Goal: Transaction & Acquisition: Book appointment/travel/reservation

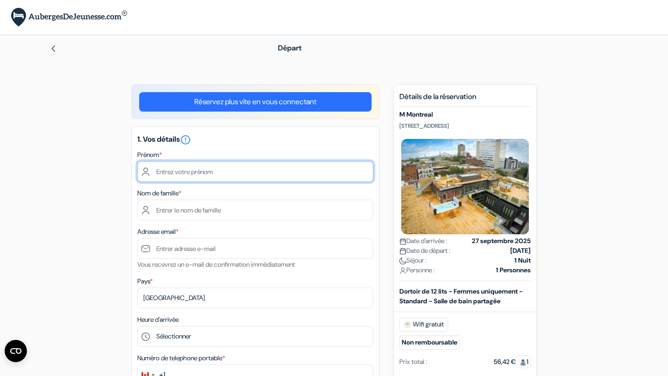
click at [304, 168] on input "text" at bounding box center [255, 171] width 236 height 21
type input "Héloïse"
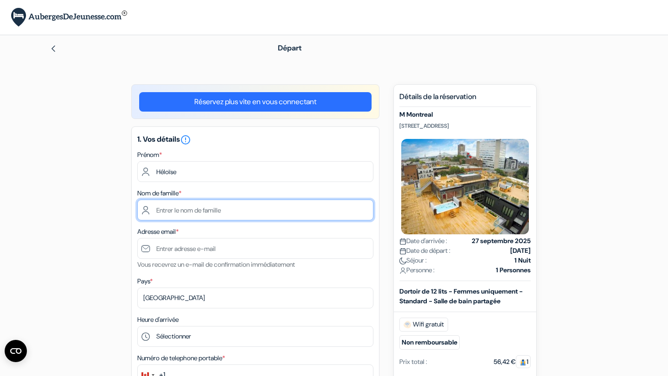
type input "[PERSON_NAME]"
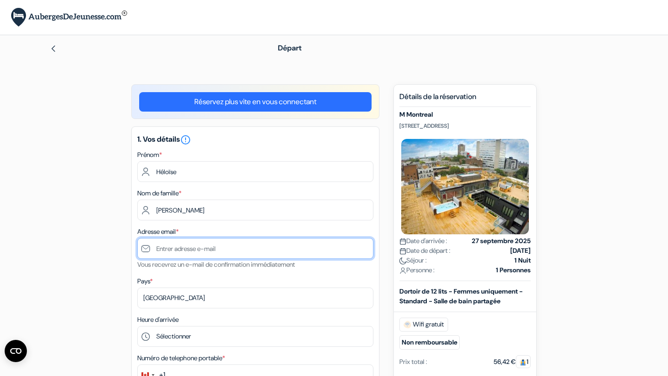
type input "[EMAIL_ADDRESS][DOMAIN_NAME]"
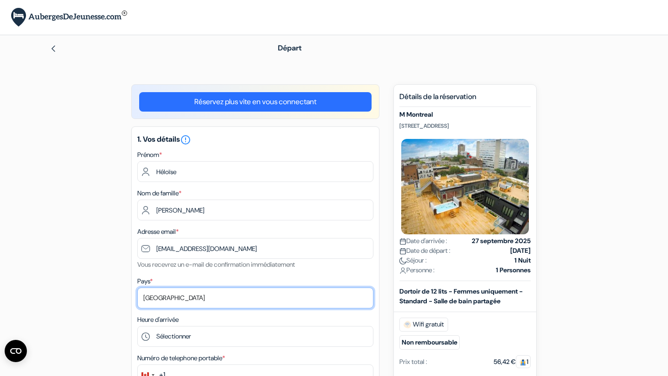
select select "67"
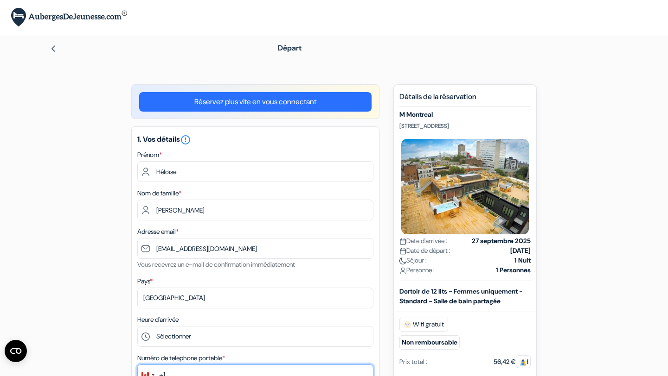
type input "0679970400"
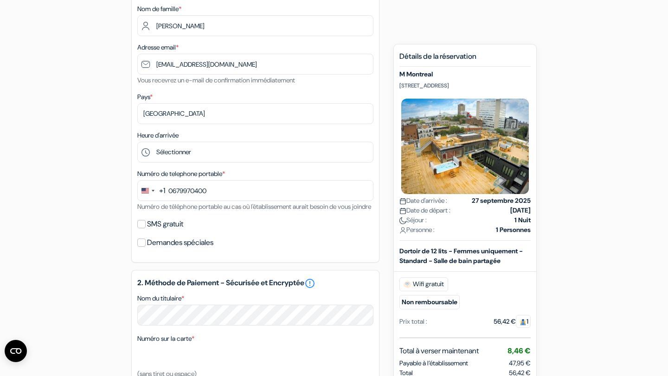
scroll to position [185, 0]
type input "Héloïse"
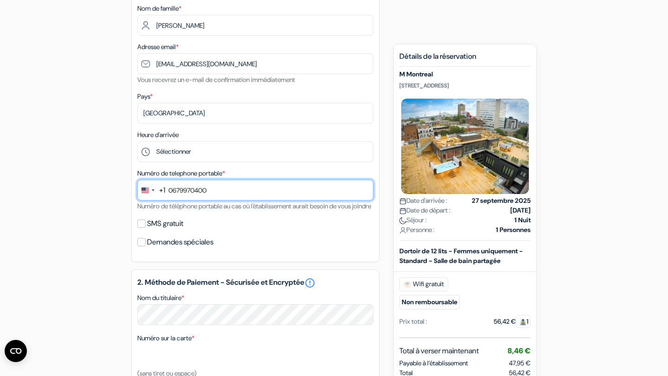
click at [278, 197] on input "0679970400" at bounding box center [255, 190] width 236 height 21
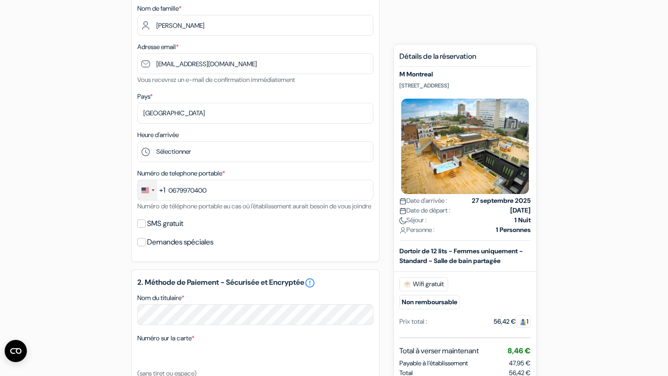
click at [152, 190] on div "Change country, selected United States (+1)" at bounding box center [147, 190] width 19 height 20
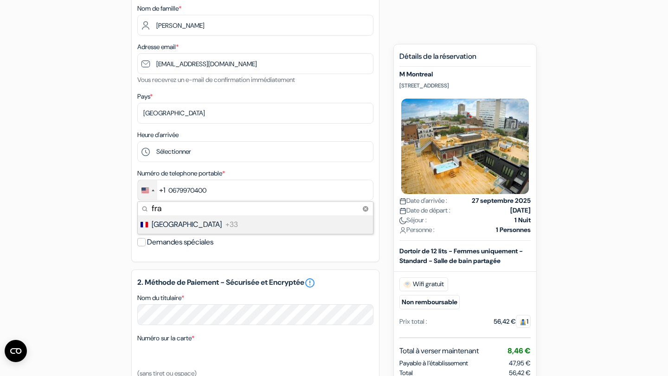
type input "fra"
click at [208, 228] on li "France +33" at bounding box center [255, 225] width 236 height 19
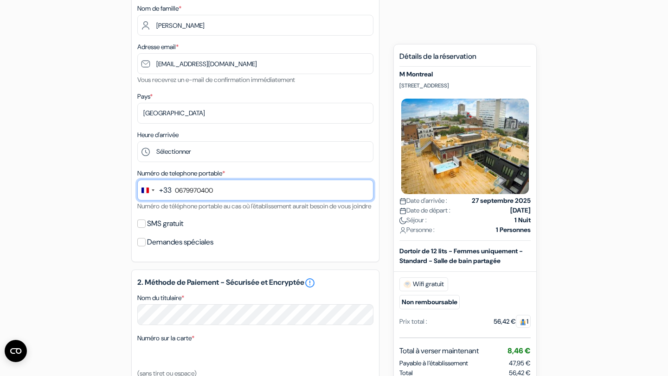
click at [180, 192] on input "0679970400" at bounding box center [255, 190] width 236 height 21
type input "679970400"
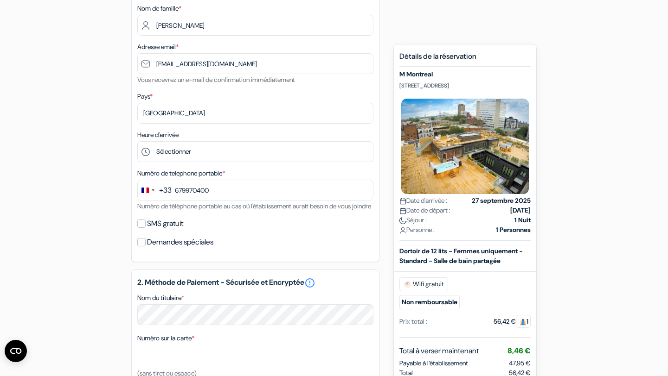
click at [236, 212] on div "Numéro de telephone portable * +33 fra 1 result found No results found [GEOGRAP…" at bounding box center [255, 190] width 236 height 44
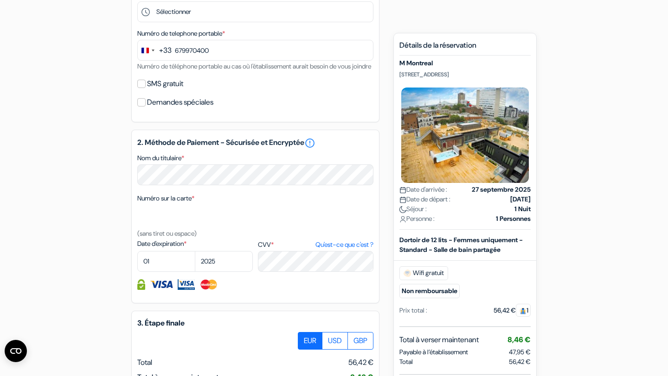
scroll to position [331, 0]
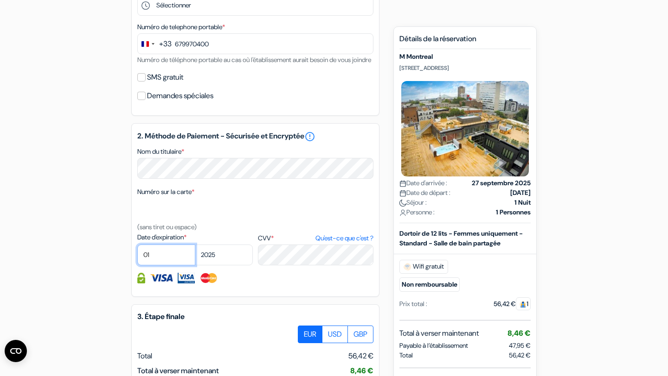
click at [155, 266] on select "01 02 03 04 05 06 07 08 09 10 11 12" at bounding box center [166, 255] width 58 height 21
select select "09"
click at [226, 266] on select "2025 2026 2027 2028 2029 2030 2031 2032 2033 2034 2035 2036 2037 2038 2039 2040…" at bounding box center [224, 255] width 58 height 21
select select "2029"
click at [307, 233] on div "Numéro sur la carte * (sans tiret ou espace)" at bounding box center [255, 209] width 236 height 46
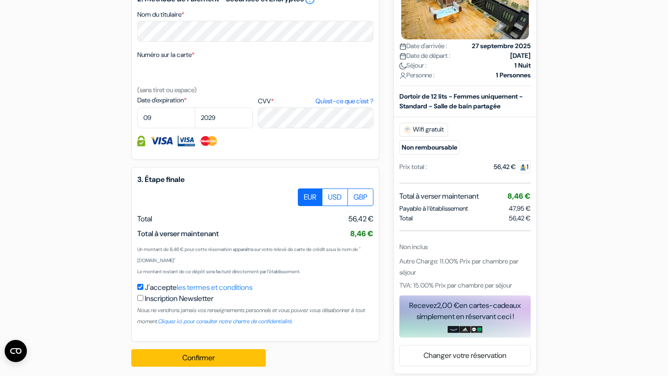
scroll to position [489, 0]
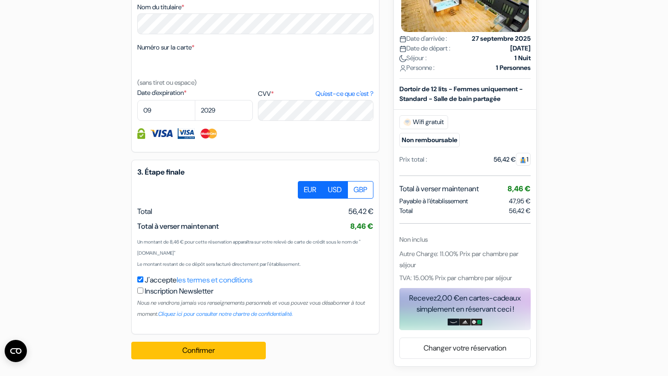
click at [332, 197] on label "USD" at bounding box center [335, 190] width 26 height 18
click at [304, 187] on input "USD" at bounding box center [301, 184] width 6 height 6
radio input "true"
click at [308, 193] on label "EUR" at bounding box center [310, 190] width 25 height 18
click at [304, 187] on input "EUR" at bounding box center [301, 184] width 6 height 6
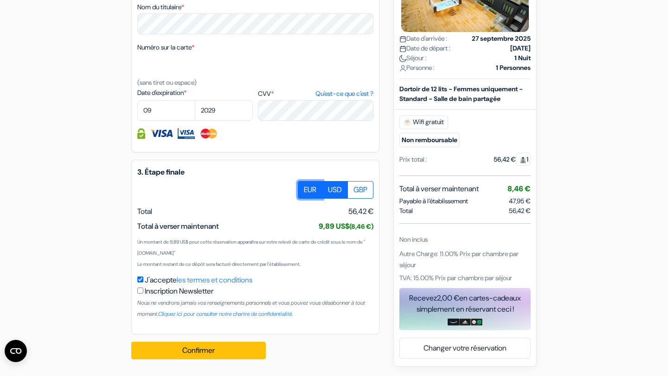
radio input "true"
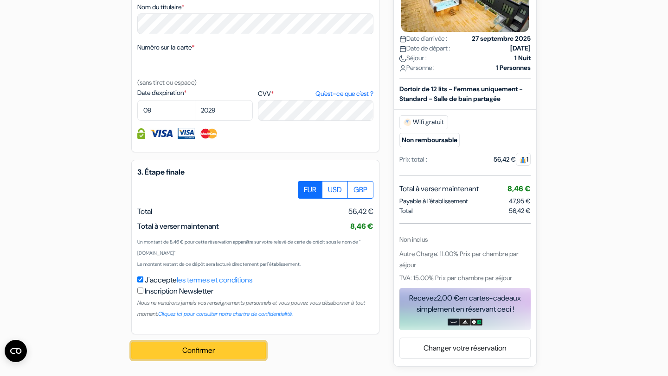
click at [210, 352] on button "Confirmer Loading..." at bounding box center [198, 351] width 134 height 18
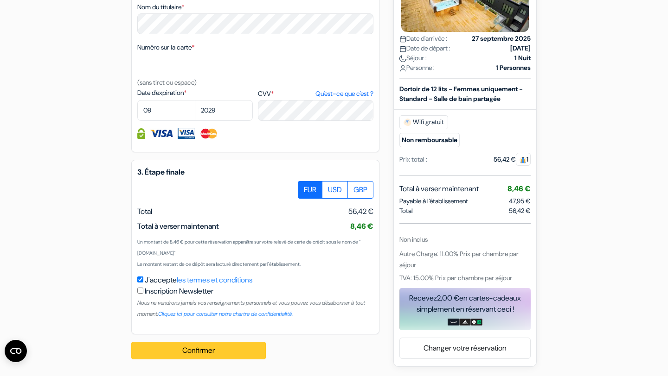
scroll to position [500, 0]
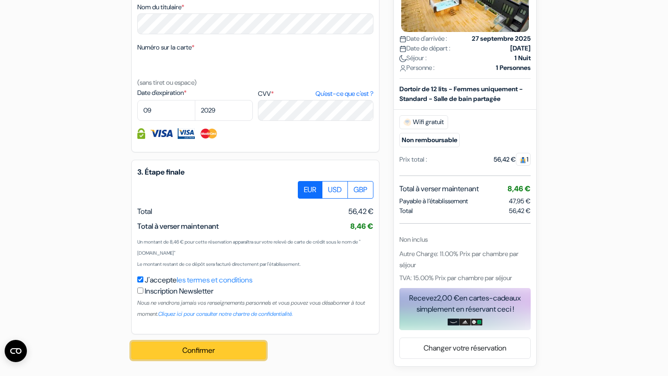
click at [238, 351] on button "Confirmer Loading..." at bounding box center [198, 351] width 134 height 18
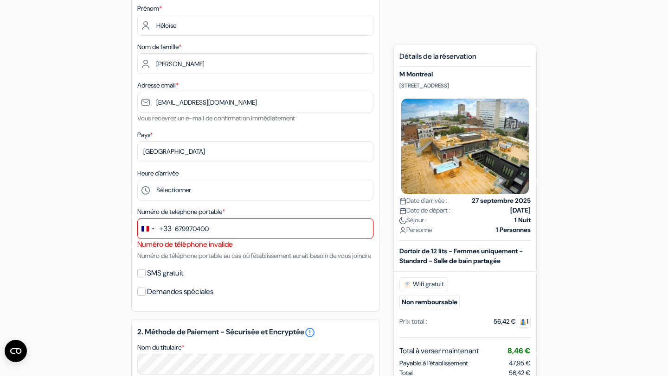
scroll to position [100, 0]
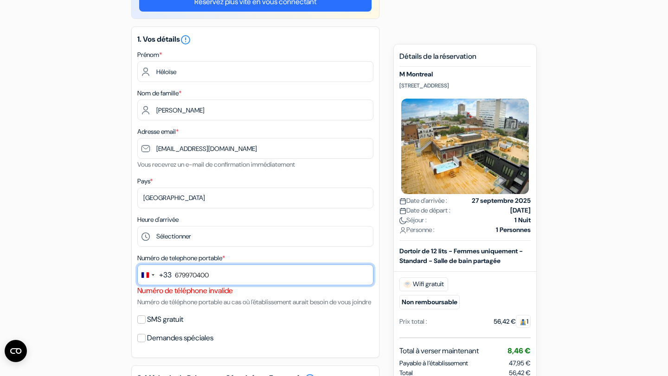
click at [275, 278] on input "679970400" at bounding box center [255, 275] width 236 height 21
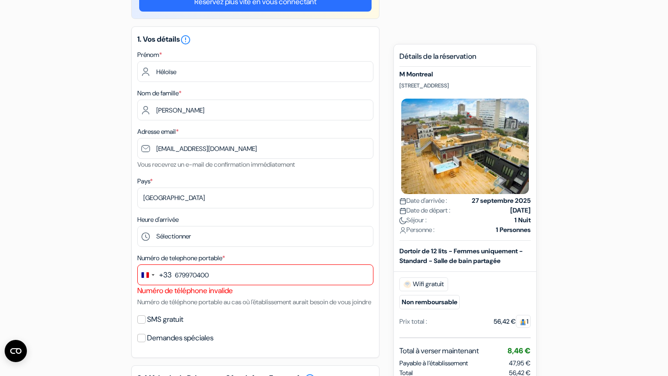
click at [159, 308] on div "Numéro de telephone portable * +33 fra 1 result found No results found [GEOGRAP…" at bounding box center [255, 280] width 236 height 55
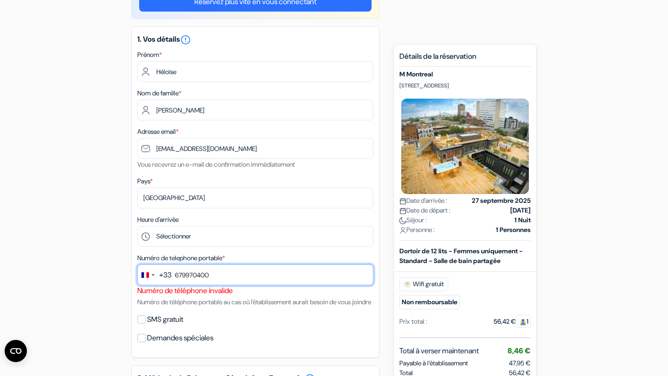
click at [175, 277] on input "679970400" at bounding box center [255, 275] width 236 height 21
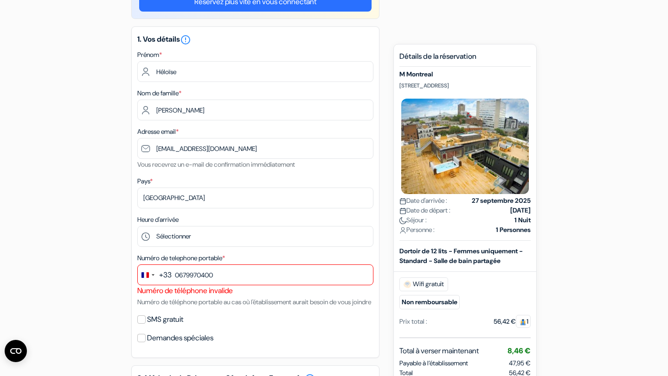
click at [96, 269] on div "add_box M [GEOGRAPHIC_DATA] [STREET_ADDRESS] Détails de l'établissement X M Mon…" at bounding box center [334, 369] width 612 height 770
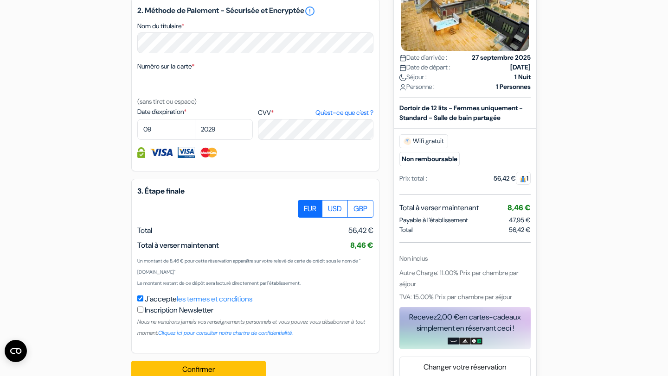
scroll to position [500, 0]
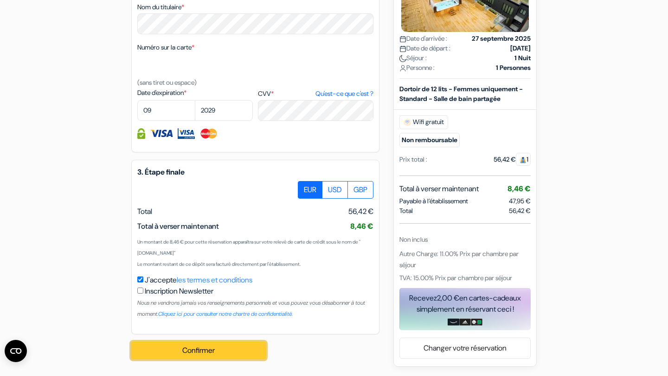
click at [188, 356] on button "Confirmer Loading..." at bounding box center [198, 351] width 134 height 18
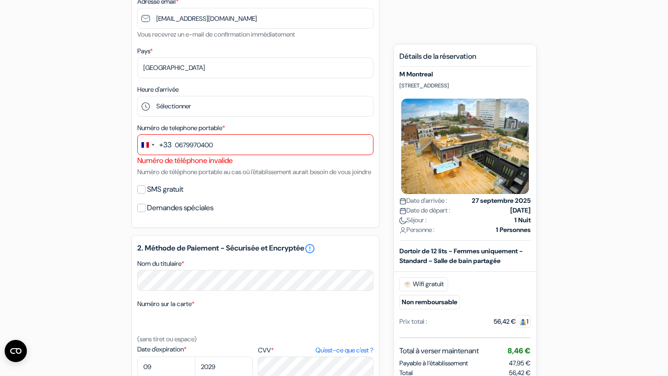
scroll to position [227, 0]
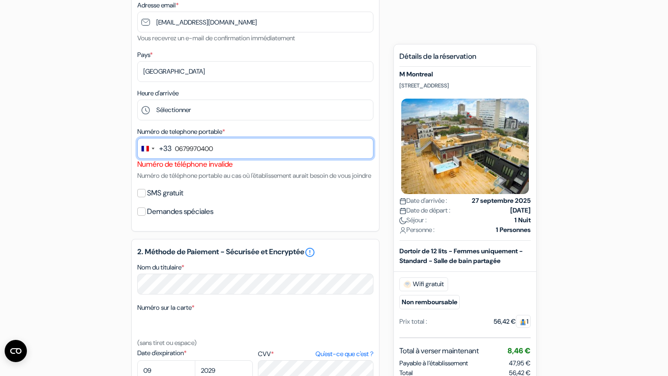
click at [182, 150] on input "0679970400" at bounding box center [255, 148] width 236 height 21
click at [225, 149] on input "679970400" at bounding box center [255, 148] width 236 height 21
drag, startPoint x: 225, startPoint y: 149, endPoint x: 164, endPoint y: 146, distance: 61.2
click at [164, 146] on div "+33 fra 1 result found No results found [GEOGRAPHIC_DATA] [PHONE_NUMBER]" at bounding box center [255, 148] width 236 height 21
type input "679970400"
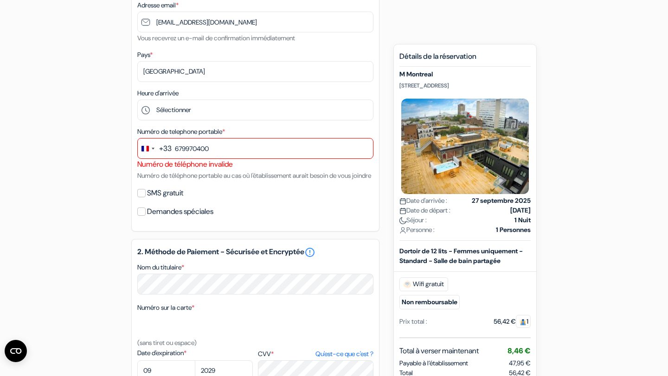
click at [48, 154] on div "add_box M [GEOGRAPHIC_DATA] [STREET_ADDRESS] Détails de l'établissement X M Mon…" at bounding box center [334, 243] width 612 height 770
click at [166, 151] on div "+33" at bounding box center [165, 148] width 13 height 11
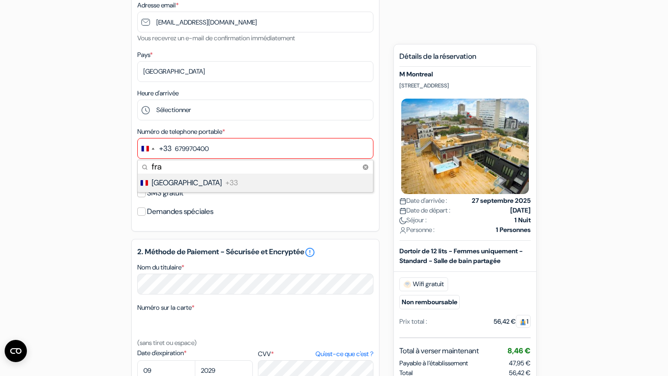
click at [166, 151] on div "+33" at bounding box center [165, 148] width 13 height 11
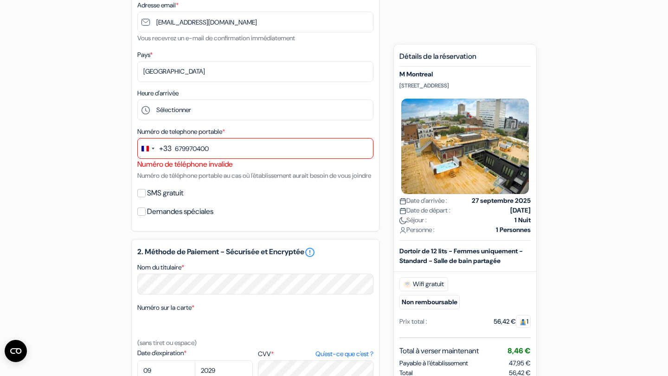
click at [87, 155] on div "add_box M [GEOGRAPHIC_DATA] [STREET_ADDRESS] Détails de l'établissement X M Mon…" at bounding box center [334, 243] width 612 height 770
click at [184, 114] on select "Sélectionner 1:00 2:00 3:00 4:00 5:00 6:00 7:00 8:00 9:00 10:00 11:00 12:00 13:…" at bounding box center [255, 110] width 236 height 21
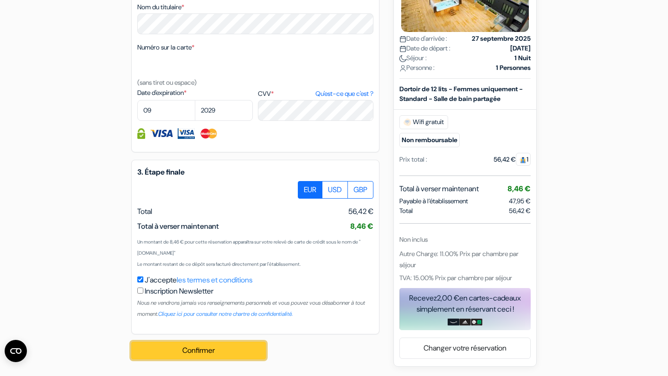
click at [181, 357] on button "Confirmer Loading..." at bounding box center [198, 351] width 134 height 18
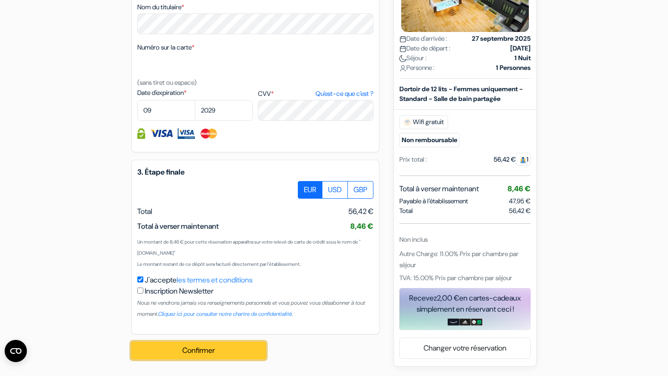
click at [181, 357] on button "Confirmer Loading..." at bounding box center [198, 351] width 134 height 18
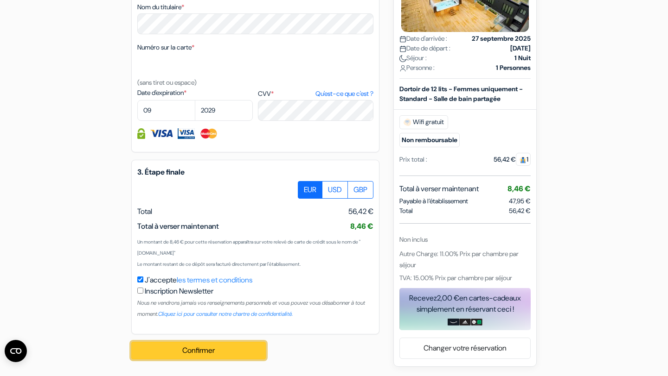
click at [181, 357] on button "Confirmer Loading..." at bounding box center [198, 351] width 134 height 18
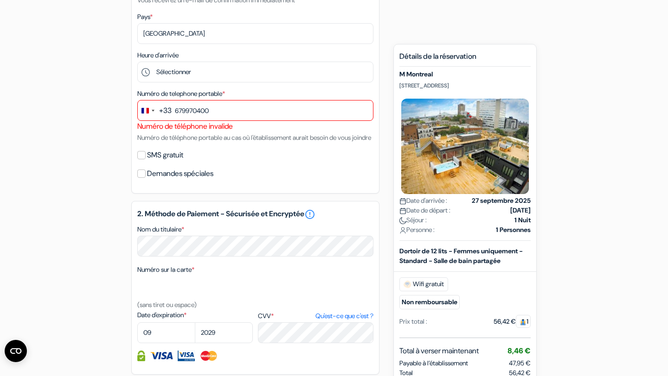
scroll to position [254, 0]
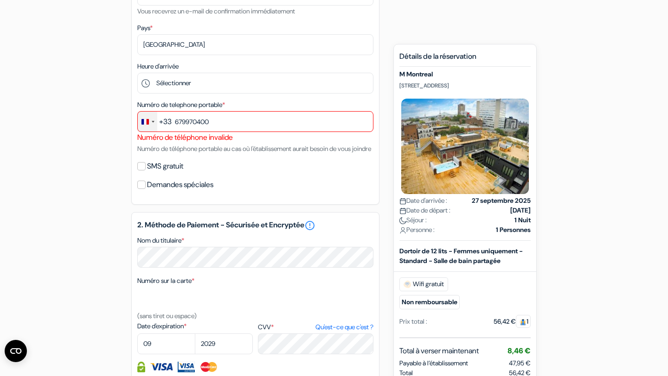
click at [149, 121] on div "Change country, selected France (+33)" at bounding box center [147, 122] width 19 height 20
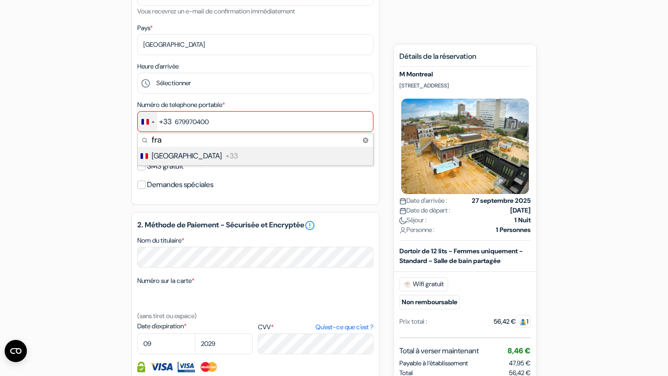
click at [178, 159] on li "France +33" at bounding box center [255, 156] width 236 height 19
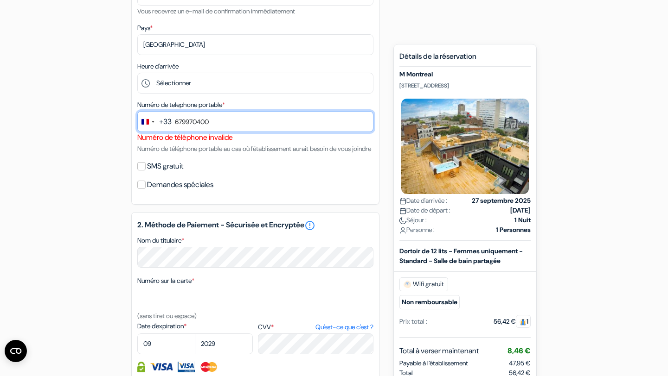
drag, startPoint x: 229, startPoint y: 121, endPoint x: 166, endPoint y: 122, distance: 62.6
click at [166, 122] on div "+33 fra 1 result found No results found [GEOGRAPHIC_DATA] [PHONE_NUMBER]" at bounding box center [255, 121] width 236 height 21
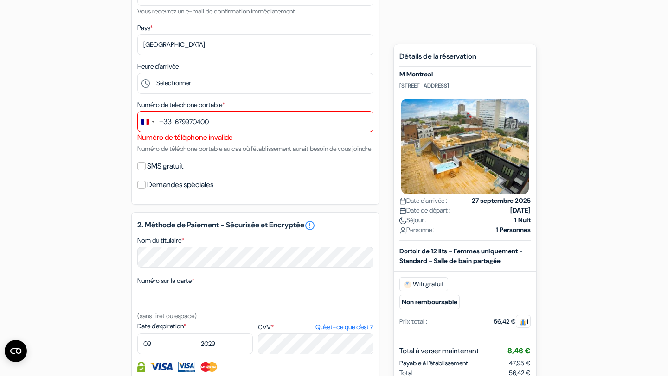
click at [80, 170] on div "add_box M [GEOGRAPHIC_DATA] [STREET_ADDRESS] Détails de l'établissement X M Mon…" at bounding box center [334, 216] width 612 height 770
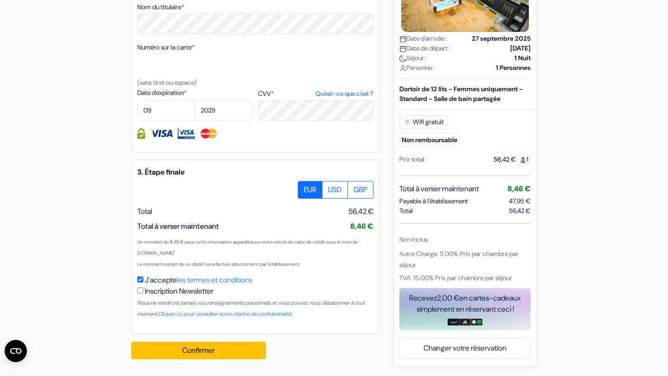
scroll to position [500, 0]
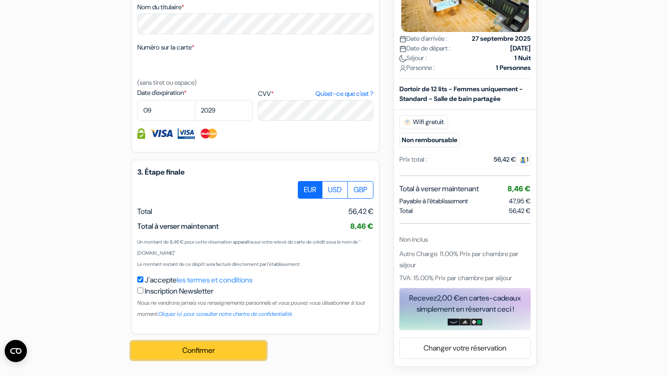
click at [189, 351] on button "Confirmer Loading..." at bounding box center [198, 351] width 134 height 18
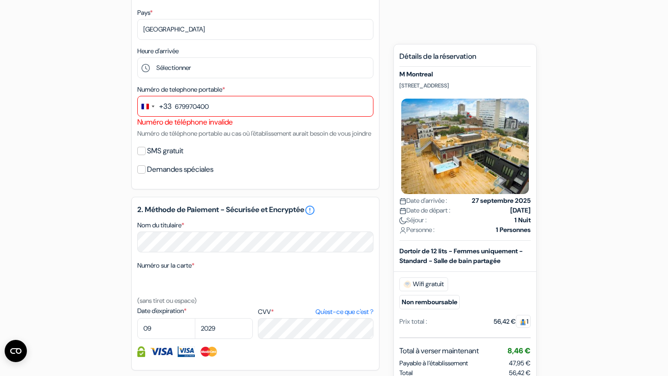
scroll to position [264, 0]
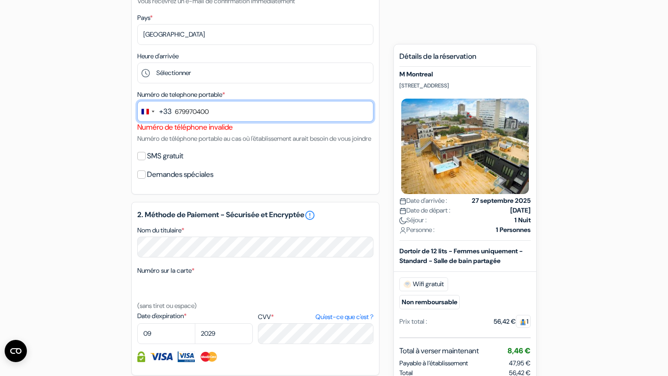
click at [175, 113] on input "679970400" at bounding box center [255, 111] width 236 height 21
click at [97, 150] on div "add_box M [GEOGRAPHIC_DATA] [STREET_ADDRESS] Détails de l'établissement X M Mon…" at bounding box center [334, 206] width 612 height 770
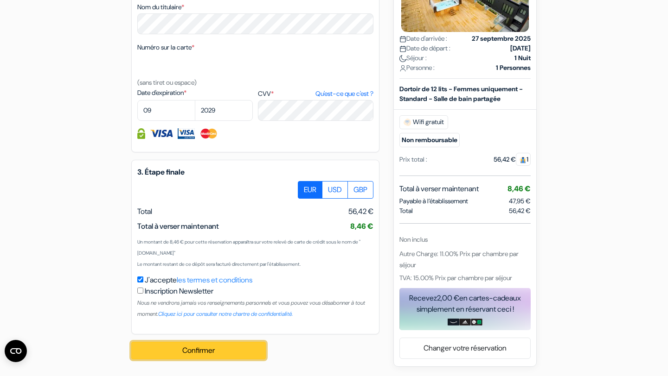
click at [184, 350] on button "Confirmer Loading..." at bounding box center [198, 351] width 134 height 18
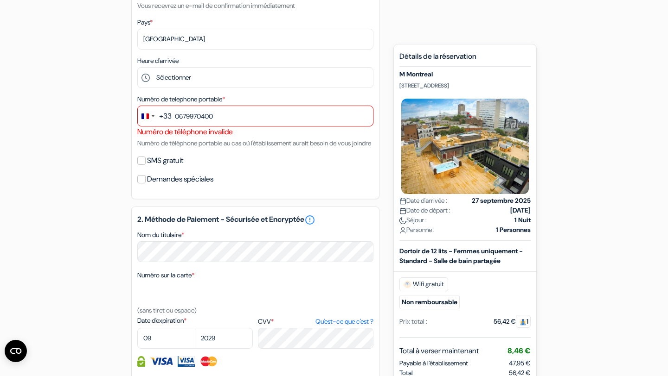
scroll to position [229, 0]
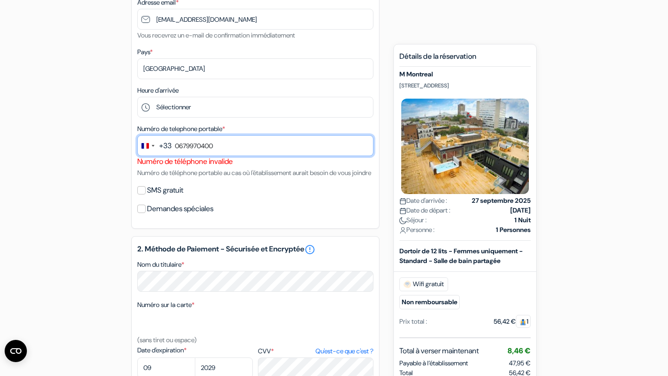
click at [178, 146] on input "0679970400" at bounding box center [255, 145] width 236 height 21
click at [184, 146] on input "0679970400" at bounding box center [255, 145] width 236 height 21
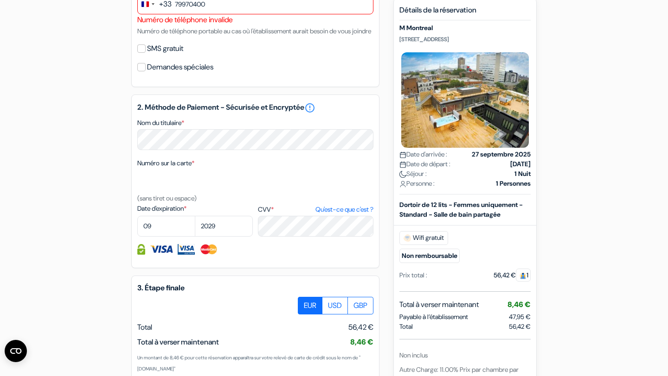
click at [212, 204] on div "Numéro sur la carte * (sans tiret ou espace)" at bounding box center [255, 181] width 236 height 46
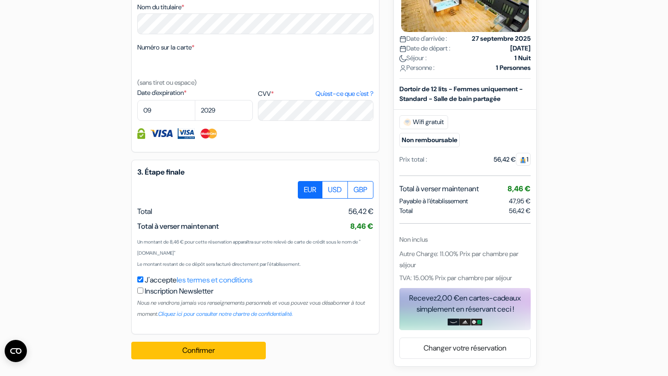
scroll to position [500, 0]
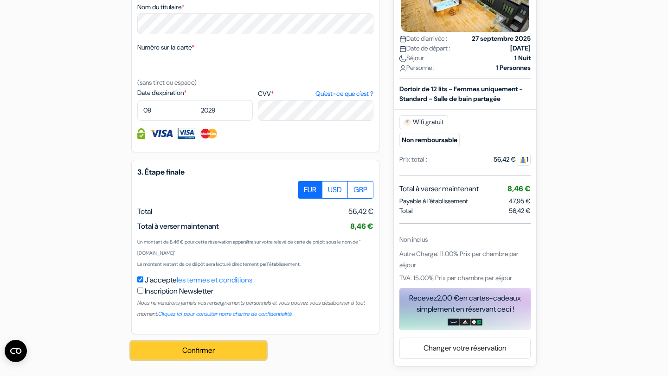
click at [191, 351] on button "Confirmer Loading..." at bounding box center [198, 351] width 134 height 18
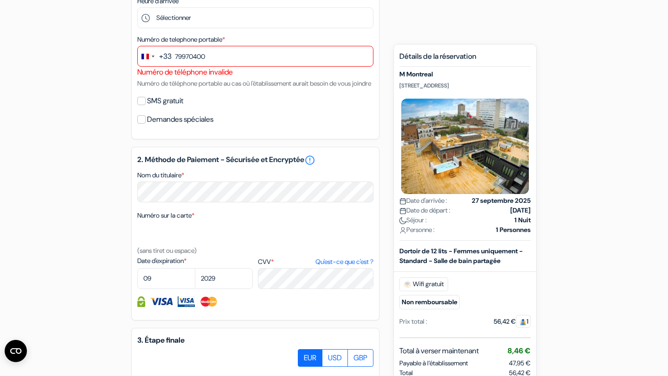
scroll to position [215, 0]
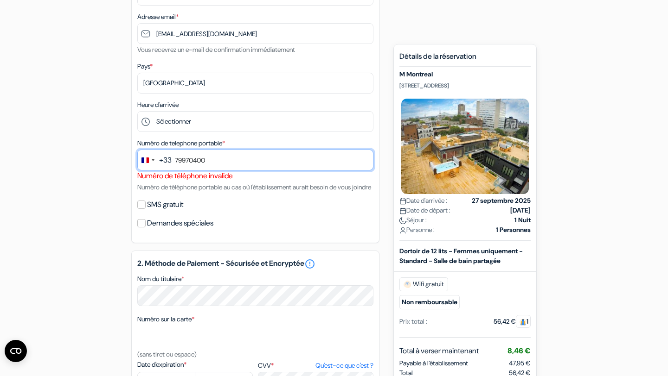
click at [174, 164] on input "79970400" at bounding box center [255, 160] width 236 height 21
type input "679970400"
click at [94, 163] on div "add_box M [GEOGRAPHIC_DATA] [STREET_ADDRESS] Détails de l'établissement X M Mon…" at bounding box center [334, 254] width 612 height 770
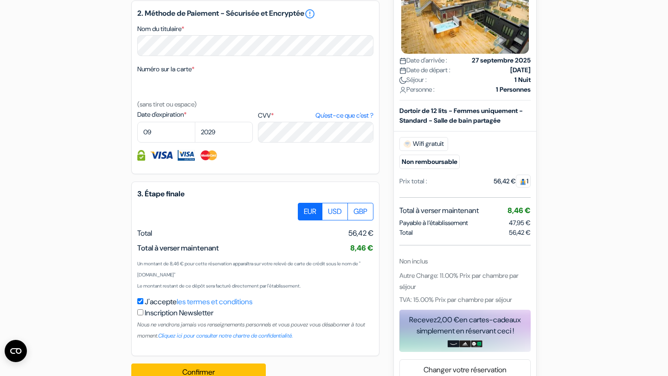
scroll to position [500, 0]
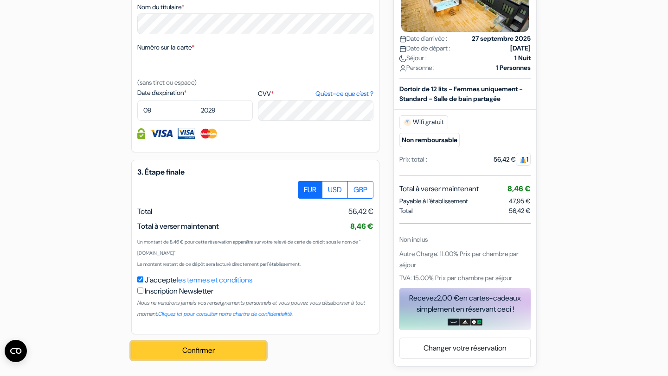
click at [177, 358] on button "Confirmer Loading..." at bounding box center [198, 351] width 134 height 18
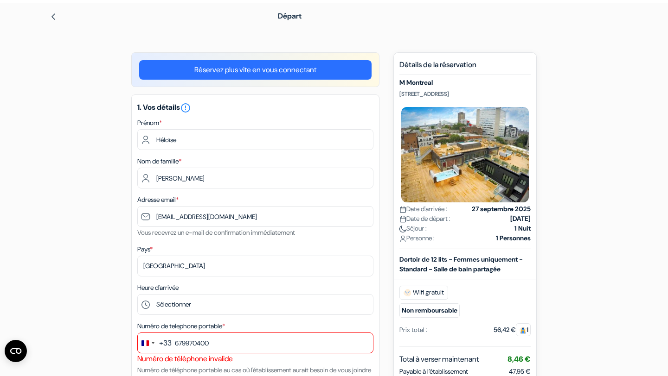
scroll to position [0, 0]
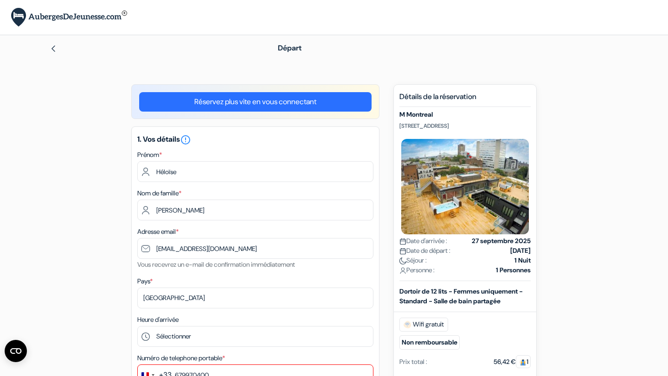
click at [353, 101] on link "Réservez plus vite en vous connectant" at bounding box center [255, 101] width 232 height 19
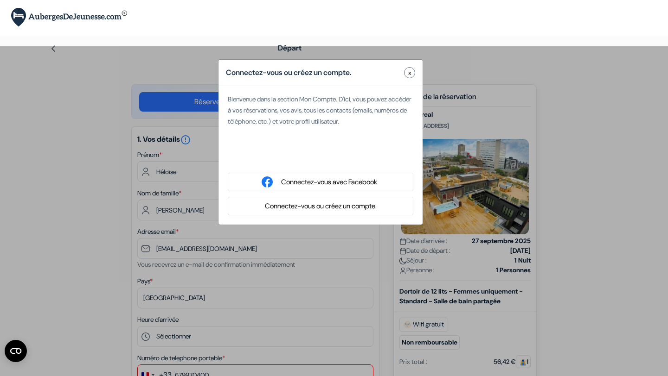
type input "Héloise"
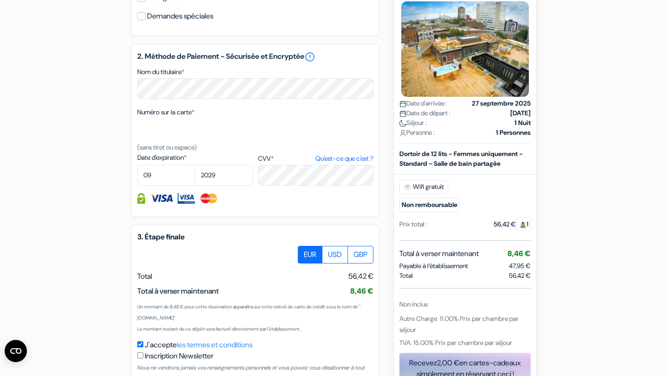
scroll to position [465, 0]
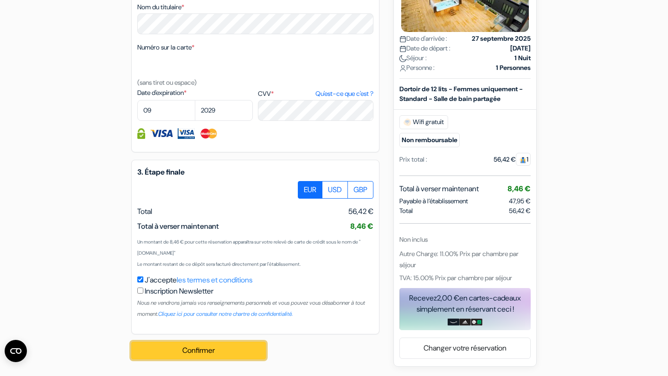
click at [230, 350] on button "Confirmer Loading..." at bounding box center [198, 351] width 134 height 18
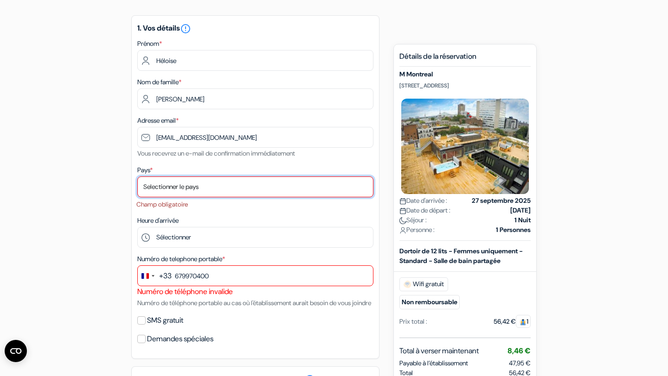
scroll to position [76, 0]
click at [245, 187] on select "Selectionner le pays Abkhazie [GEOGRAPHIC_DATA] [GEOGRAPHIC_DATA] Du [GEOGRAPHI…" at bounding box center [255, 187] width 236 height 21
select select "67"
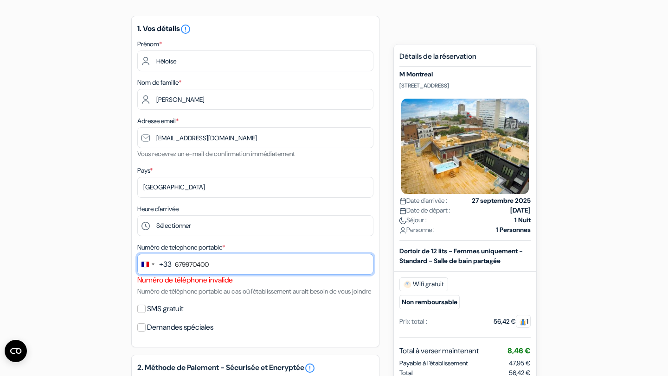
click at [203, 273] on input "679970400" at bounding box center [255, 264] width 236 height 21
click at [97, 276] on div "add_box M [GEOGRAPHIC_DATA] [STREET_ADDRESS] Détails de l'établissement X M Mon…" at bounding box center [334, 375] width 612 height 735
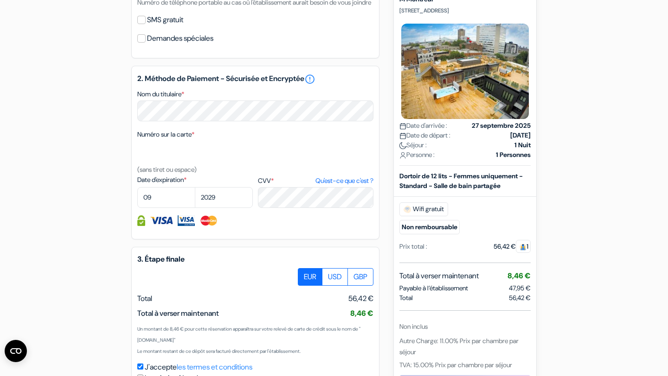
scroll to position [465, 0]
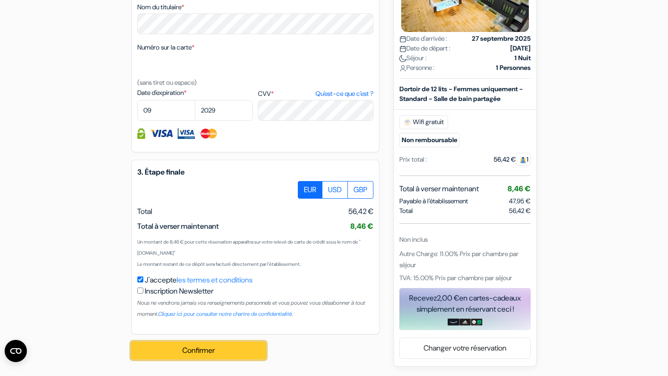
click at [178, 350] on button "Confirmer Loading..." at bounding box center [198, 351] width 134 height 18
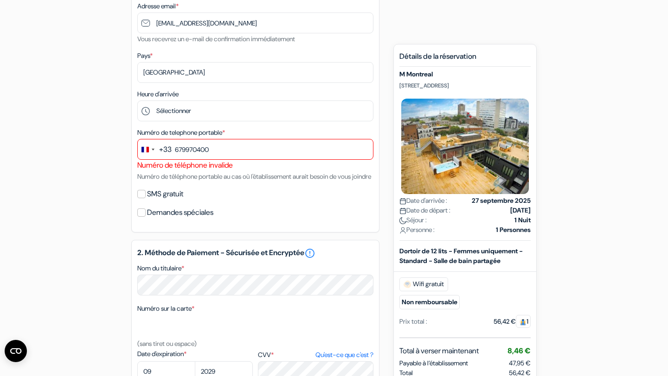
scroll to position [192, 0]
